Goal: Navigation & Orientation: Find specific page/section

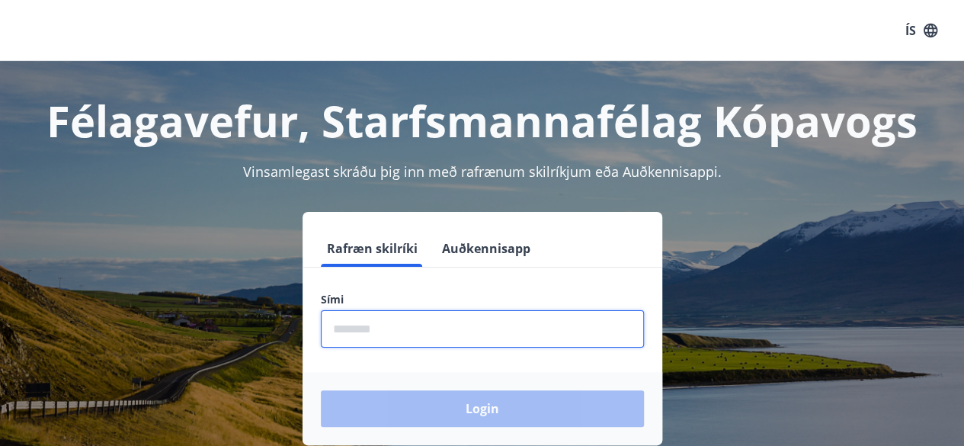
click at [424, 332] on input "phone" at bounding box center [482, 328] width 323 height 37
type input "********"
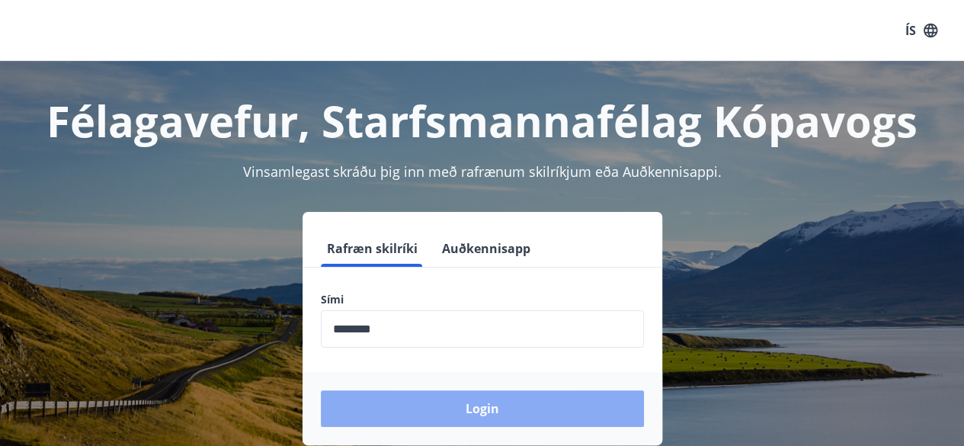
click at [466, 404] on button "Login" at bounding box center [482, 408] width 323 height 37
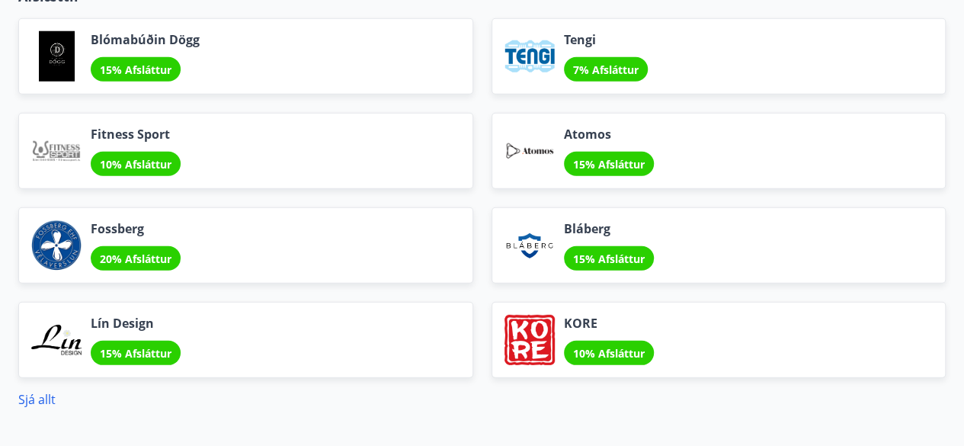
scroll to position [2059, 0]
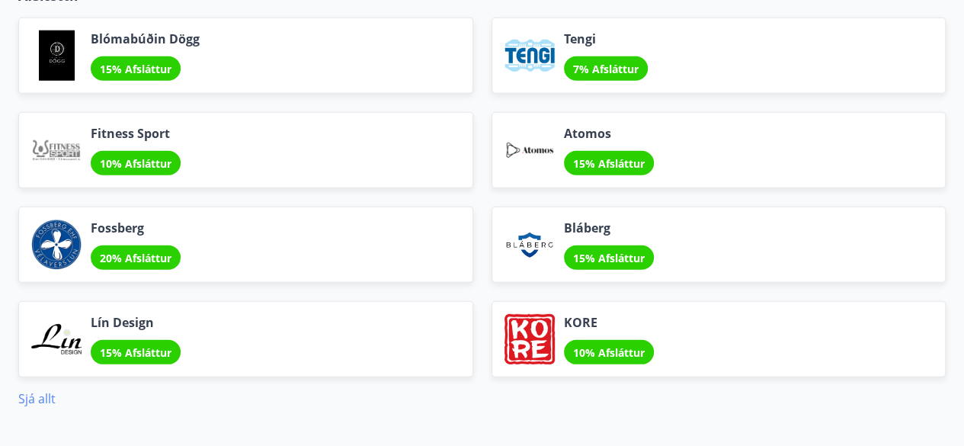
click at [37, 394] on link "Sjá allt" at bounding box center [36, 398] width 37 height 17
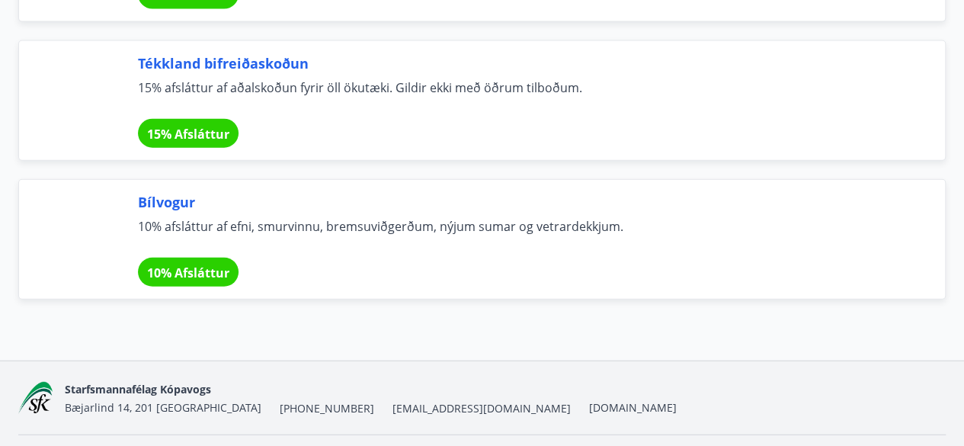
scroll to position [10429, 0]
